Goal: Find specific page/section: Find specific page/section

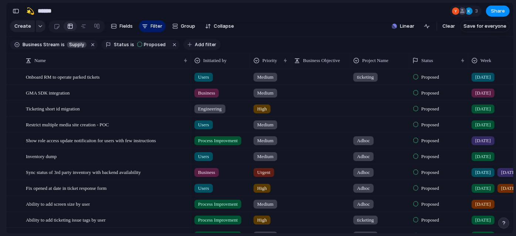
click at [204, 48] on span "Add filter" at bounding box center [205, 44] width 21 height 7
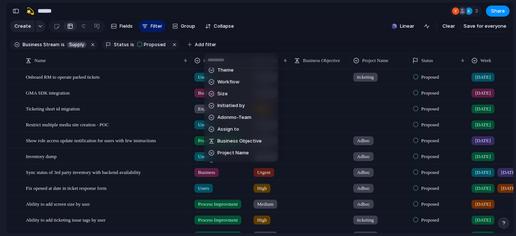
scroll to position [164, 0]
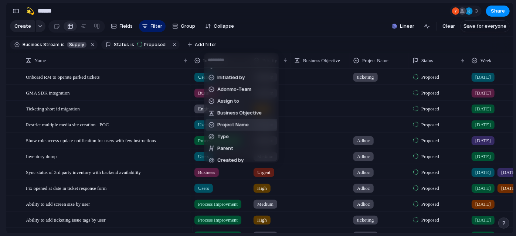
drag, startPoint x: 247, startPoint y: 117, endPoint x: 425, endPoint y: 235, distance: 213.6
click at [425, 235] on div "Week Project Start date Description Target date Impact Effort Customer Priority…" at bounding box center [258, 118] width 516 height 236
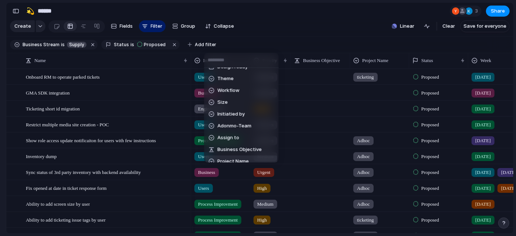
scroll to position [127, 0]
click at [230, 123] on span "Adonmo-Team" at bounding box center [234, 126] width 34 height 7
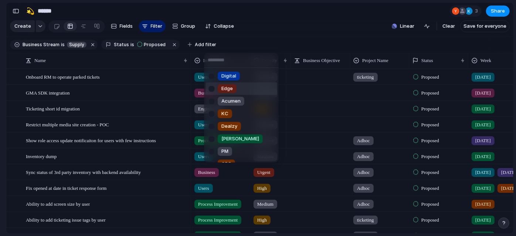
click at [229, 90] on span "Edge" at bounding box center [226, 88] width 11 height 7
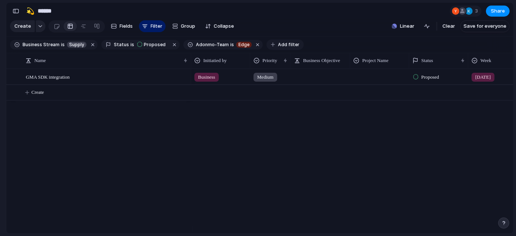
click at [278, 48] on span "Add filter" at bounding box center [288, 44] width 21 height 7
click at [170, 47] on button "button" at bounding box center [175, 45] width 10 height 10
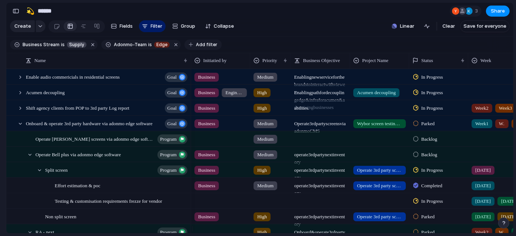
click at [209, 46] on span "Add filter" at bounding box center [206, 44] width 21 height 7
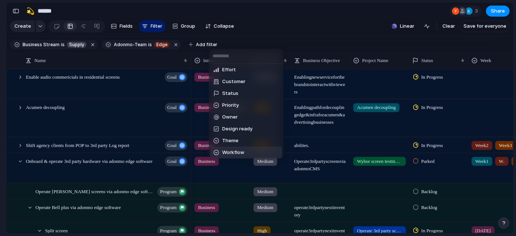
scroll to position [59, 0]
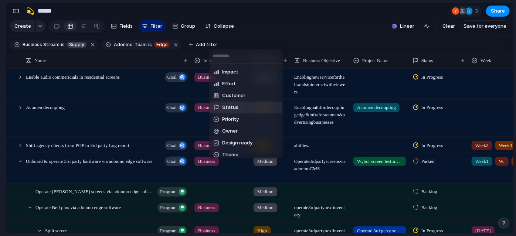
click at [249, 108] on li "Status" at bounding box center [246, 108] width 72 height 12
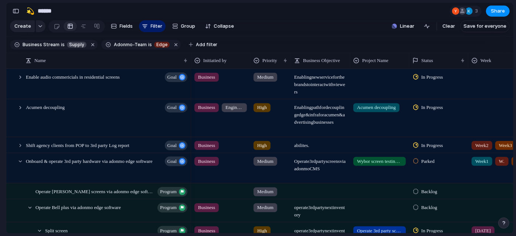
click at [208, 48] on span "Add filter" at bounding box center [206, 44] width 21 height 7
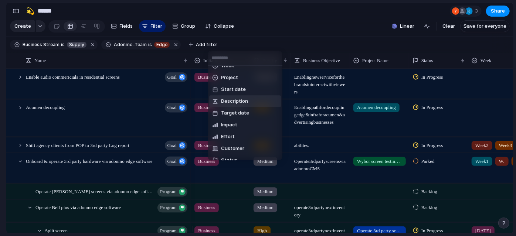
scroll to position [0, 0]
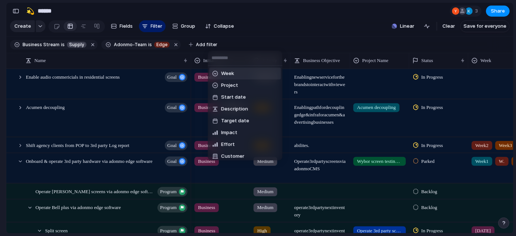
click at [239, 68] on li "Week" at bounding box center [245, 74] width 72 height 12
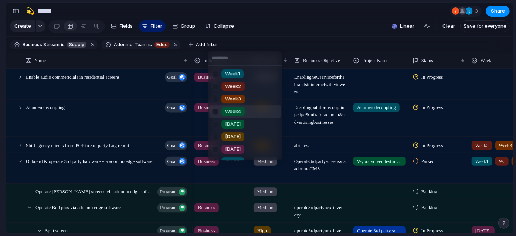
scroll to position [72, 0]
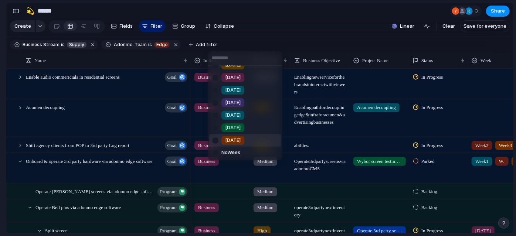
click at [213, 137] on div at bounding box center [215, 140] width 13 height 13
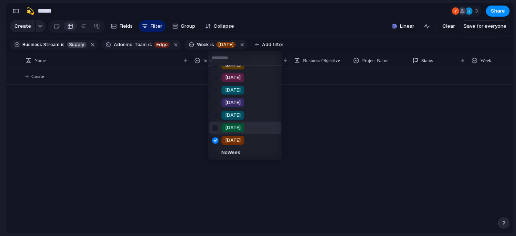
click at [216, 127] on div at bounding box center [215, 127] width 13 height 13
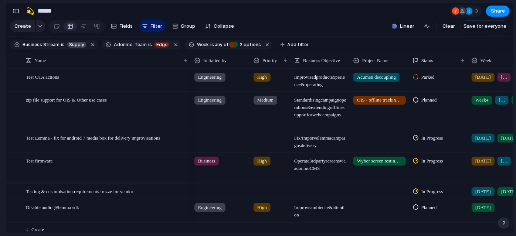
scroll to position [0, 0]
